Goal: Information Seeking & Learning: Learn about a topic

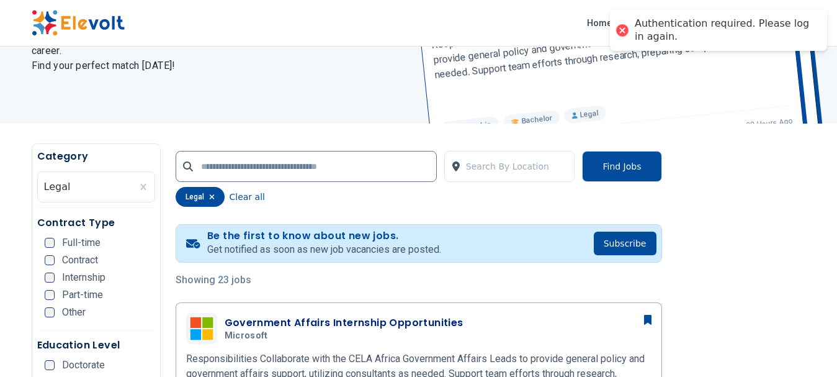
scroll to position [248, 0]
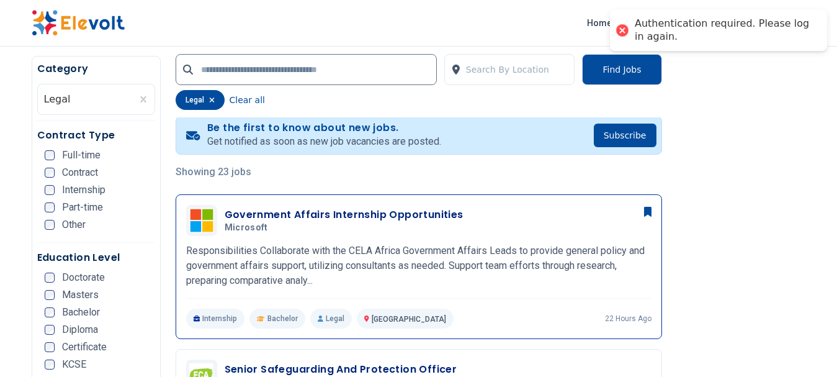
click at [355, 215] on h3 "Government Affairs Internship Opportunities" at bounding box center [344, 214] width 239 height 15
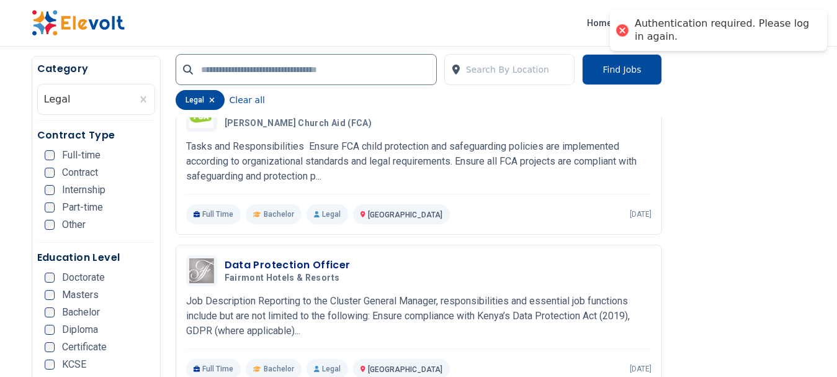
scroll to position [513, 0]
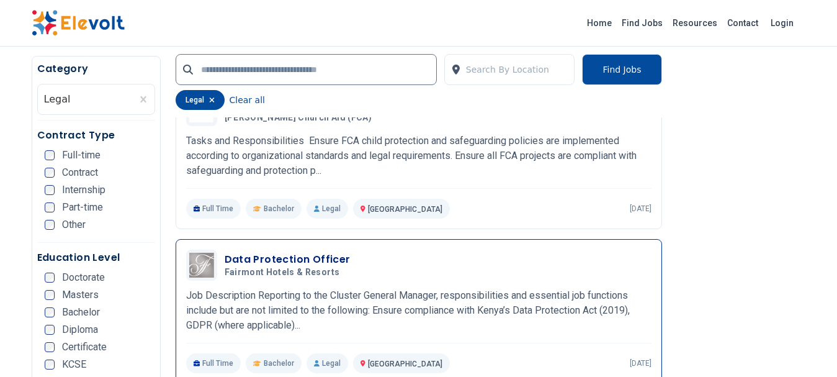
click at [261, 261] on h3 "Data Protection Officer" at bounding box center [288, 259] width 126 height 15
